Goal: Check status: Check status

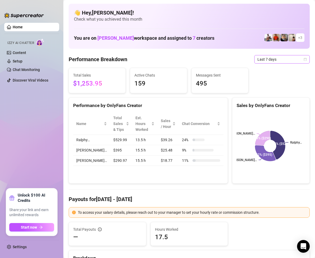
click at [304, 60] on icon "calendar" at bounding box center [305, 59] width 3 height 3
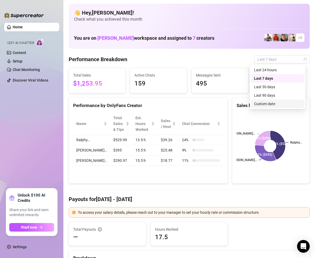
click at [273, 103] on div "Custom date" at bounding box center [277, 104] width 47 height 6
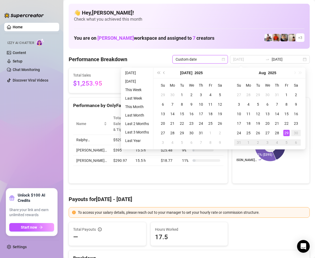
type input "[DATE]"
click at [285, 131] on div "29" at bounding box center [287, 133] width 6 height 6
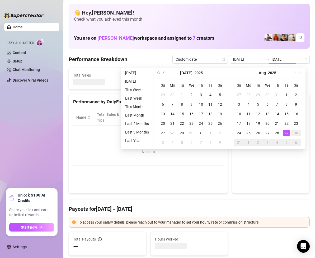
type input "[DATE]"
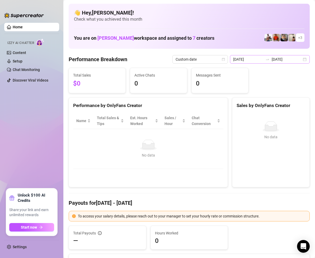
click at [301, 59] on div "[DATE] [DATE]" at bounding box center [270, 59] width 80 height 8
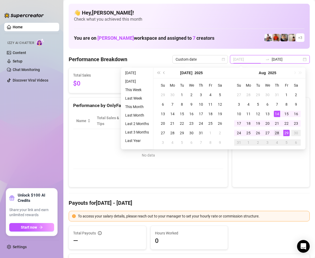
type input "[DATE]"
click at [276, 131] on div "28" at bounding box center [277, 133] width 6 height 6
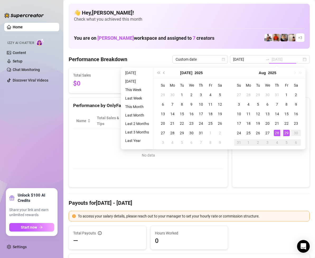
click at [276, 131] on div "28" at bounding box center [277, 133] width 6 height 6
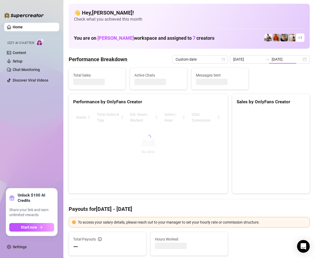
type input "[DATE]"
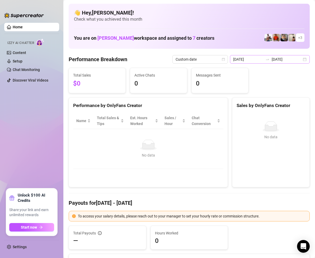
click at [300, 59] on div "[DATE] [DATE]" at bounding box center [270, 59] width 80 height 8
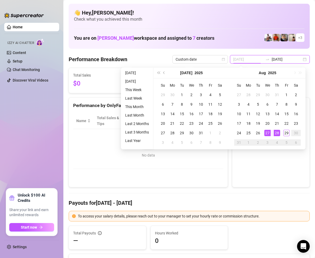
type input "[DATE]"
click at [267, 134] on div "27" at bounding box center [268, 133] width 6 height 6
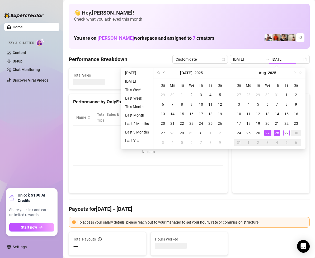
type input "[DATE]"
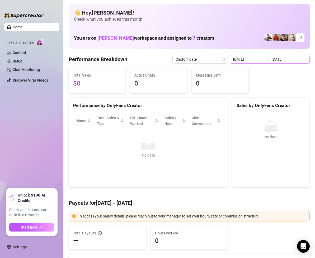
click at [305, 59] on div "[DATE] [DATE]" at bounding box center [270, 59] width 80 height 8
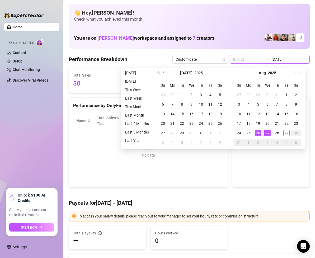
type input "[DATE]"
click at [259, 131] on div "26" at bounding box center [258, 133] width 6 height 6
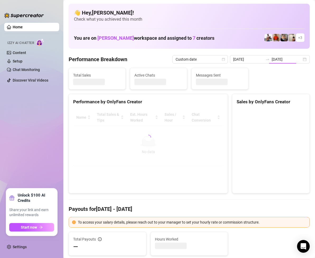
type input "[DATE]"
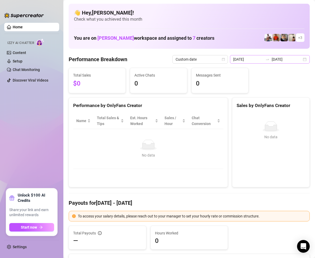
click at [302, 58] on div "[DATE] [DATE]" at bounding box center [270, 59] width 80 height 8
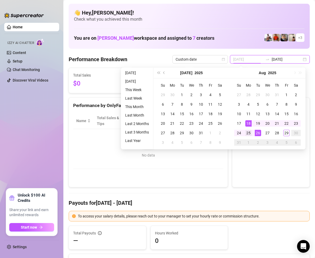
type input "[DATE]"
click at [247, 133] on div "25" at bounding box center [249, 133] width 6 height 6
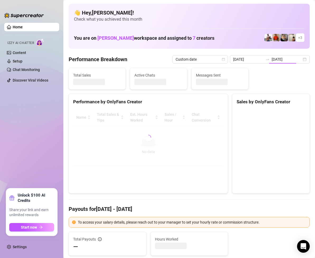
type input "[DATE]"
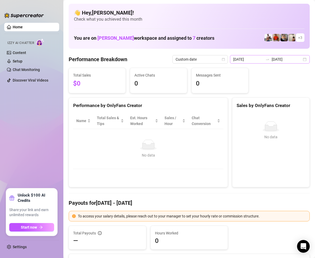
click at [303, 59] on div "[DATE] [DATE]" at bounding box center [270, 59] width 80 height 8
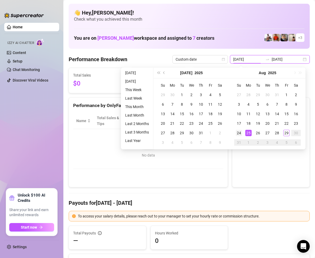
type input "[DATE]"
click at [239, 132] on div "24" at bounding box center [239, 133] width 6 height 6
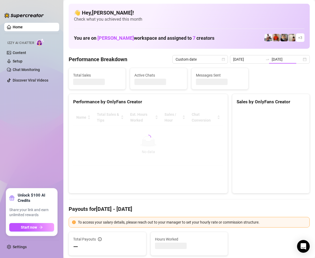
type input "[DATE]"
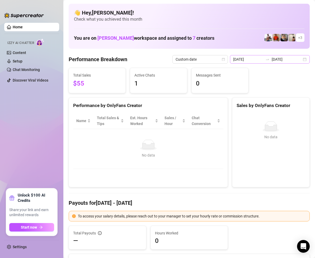
click at [302, 58] on div "[DATE] [DATE]" at bounding box center [270, 59] width 80 height 8
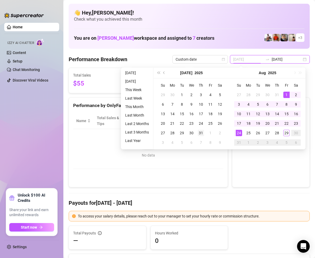
type input "[DATE]"
click at [202, 133] on div "31" at bounding box center [201, 133] width 6 height 6
type input "[DATE]"
click at [268, 132] on div "27" at bounding box center [268, 133] width 6 height 6
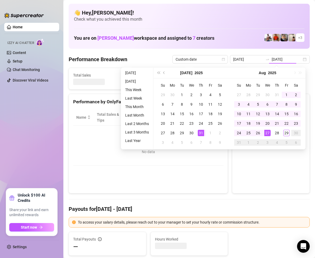
type input "[DATE]"
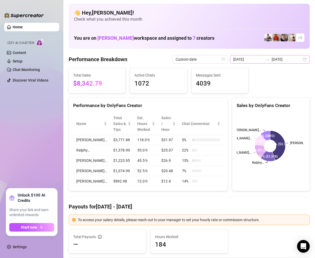
click at [301, 58] on div "[DATE] [DATE]" at bounding box center [270, 59] width 80 height 8
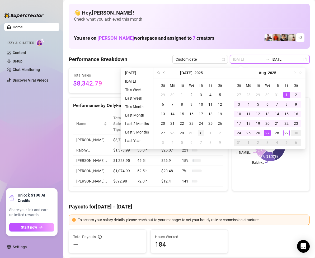
type input "[DATE]"
click at [201, 131] on div "31" at bounding box center [201, 133] width 6 height 6
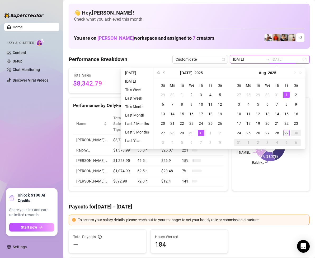
type input "[DATE]"
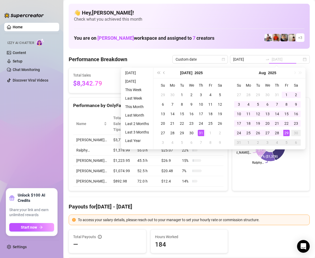
click at [286, 132] on div "29" at bounding box center [287, 133] width 6 height 6
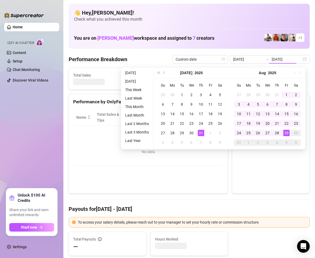
type input "[DATE]"
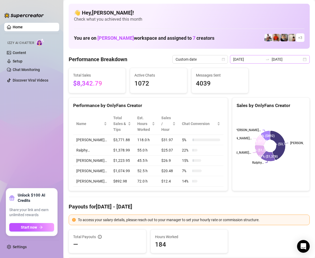
click at [301, 58] on div "[DATE] [DATE]" at bounding box center [270, 59] width 80 height 8
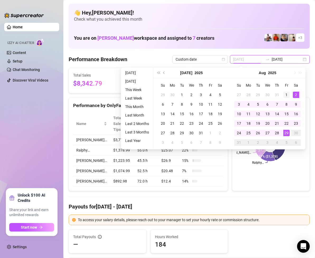
type input "[DATE]"
click at [286, 95] on div "1" at bounding box center [287, 94] width 6 height 6
type input "[DATE]"
click at [267, 133] on div "27" at bounding box center [268, 133] width 6 height 6
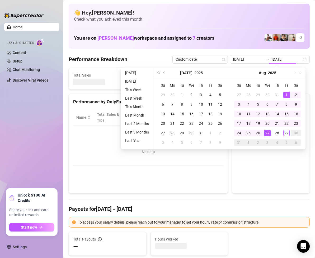
type input "[DATE]"
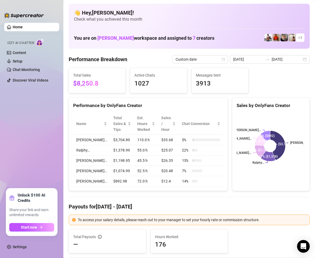
drag, startPoint x: 182, startPoint y: 105, endPoint x: 187, endPoint y: 105, distance: 4.8
click at [182, 105] on div "Performance by OnlyFans Creator" at bounding box center [148, 105] width 150 height 7
click at [302, 59] on div "[DATE] [DATE]" at bounding box center [270, 59] width 80 height 8
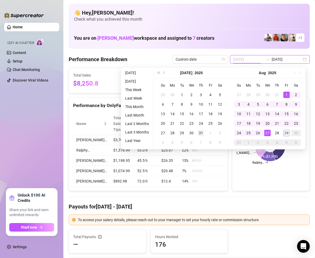
type input "[DATE]"
click at [200, 133] on div "31" at bounding box center [201, 133] width 6 height 6
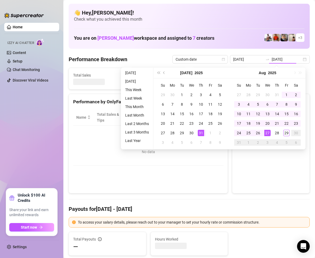
type input "[DATE]"
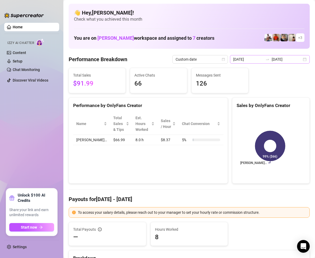
click at [301, 58] on div "[DATE] [DATE]" at bounding box center [270, 59] width 80 height 8
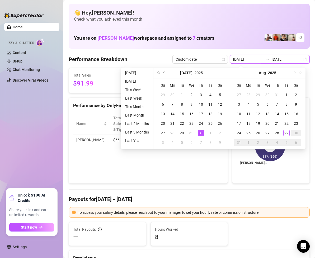
click at [301, 58] on div "[DATE] [DATE]" at bounding box center [270, 59] width 80 height 8
click at [190, 162] on div "Performance by OnlyFans Creator Name Total Sales & Tips Est. Hours Worked Sales…" at bounding box center [148, 140] width 159 height 86
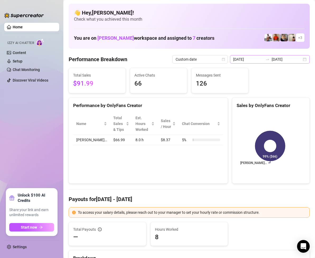
click at [300, 61] on div "[DATE] [DATE]" at bounding box center [270, 59] width 80 height 8
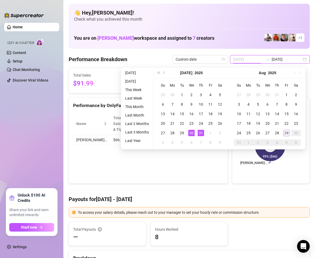
type input "[DATE]"
click at [200, 132] on div "31" at bounding box center [201, 133] width 6 height 6
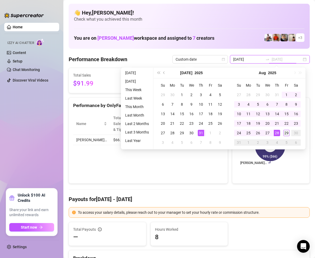
type input "[DATE]"
click at [287, 133] on div "29" at bounding box center [287, 133] width 6 height 6
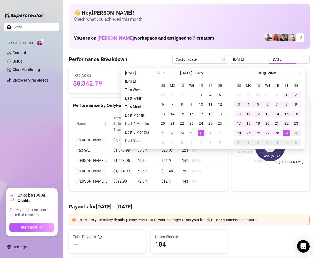
type input "[DATE]"
